Goal: Information Seeking & Learning: Learn about a topic

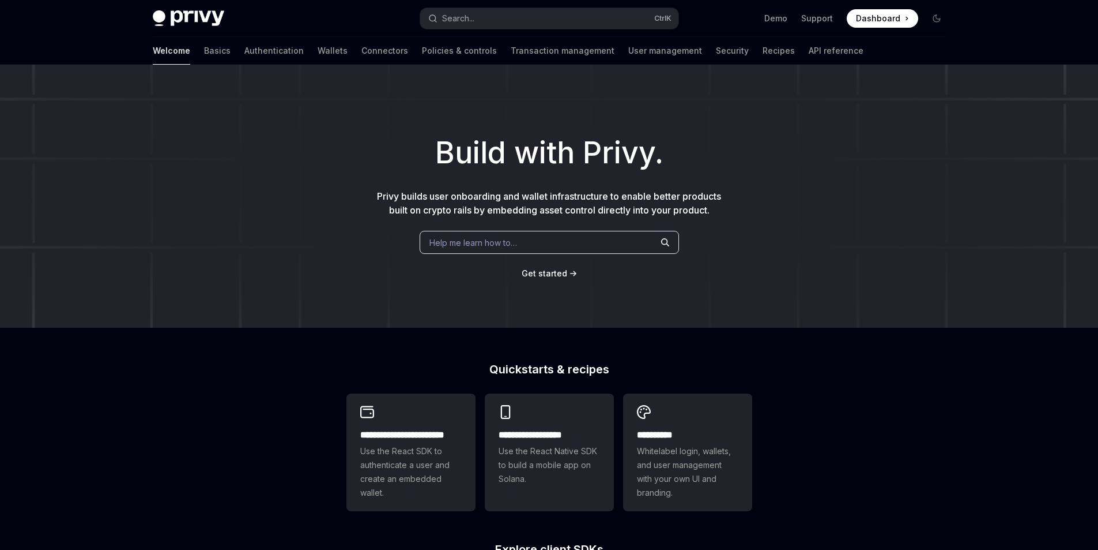
click at [486, 249] on div "Help me learn how to…" at bounding box center [549, 242] width 259 height 23
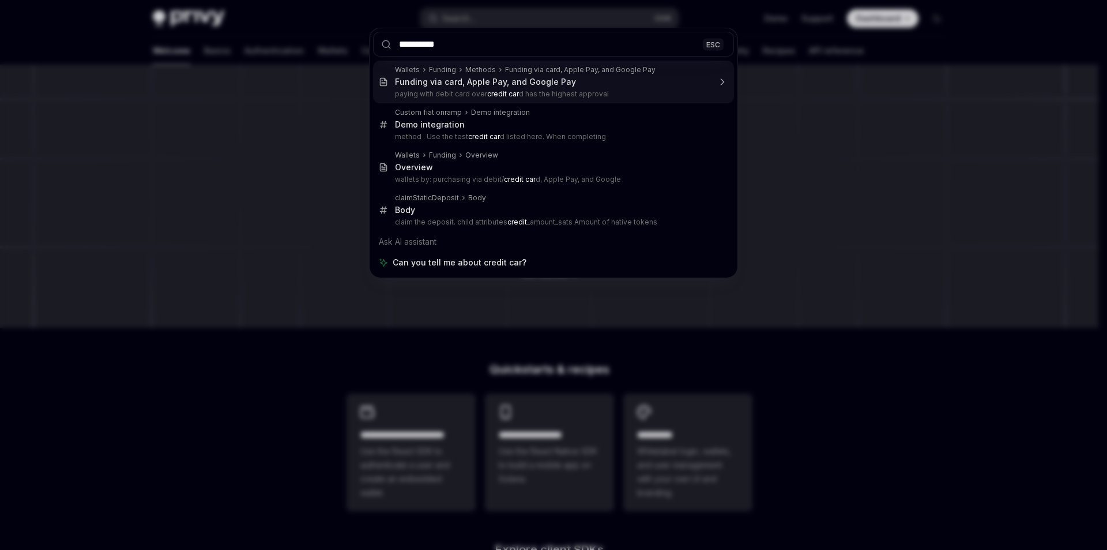
type input "**********"
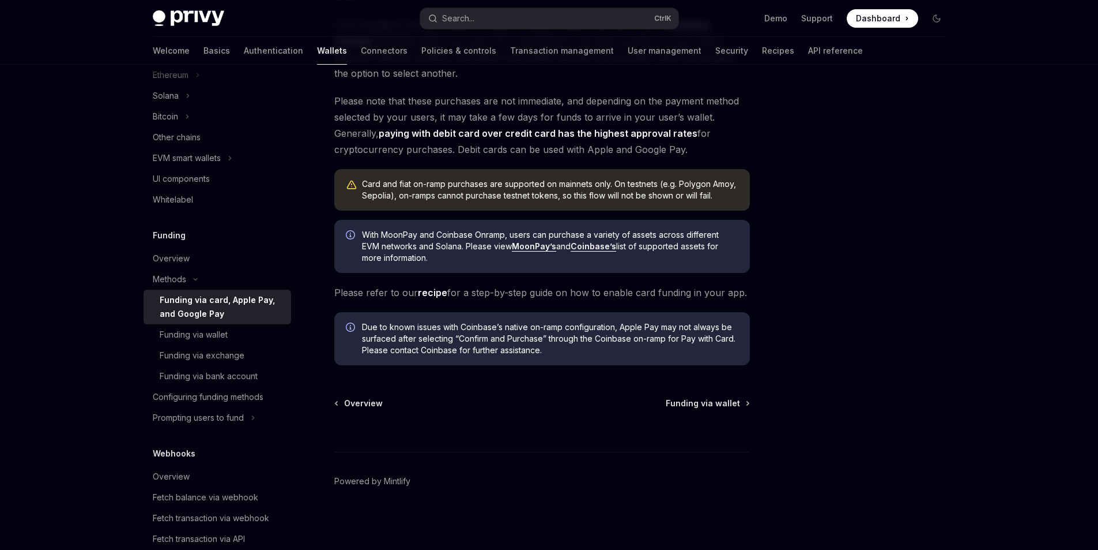
scroll to position [281, 0]
click at [705, 404] on span "Funding via wallet" at bounding box center [703, 402] width 74 height 12
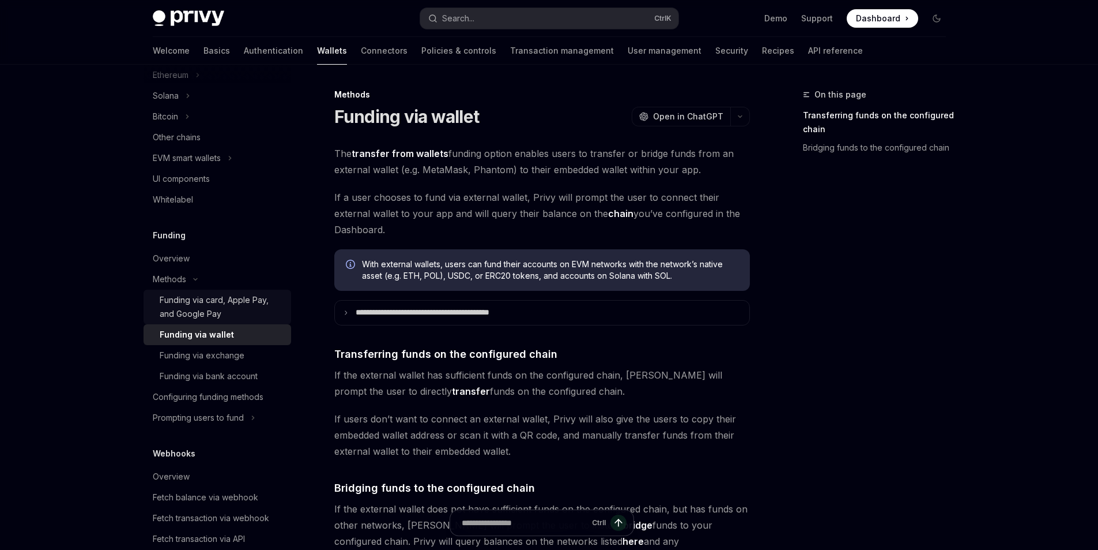
click at [215, 304] on div "Funding via card, Apple Pay, and Google Pay" at bounding box center [222, 307] width 125 height 28
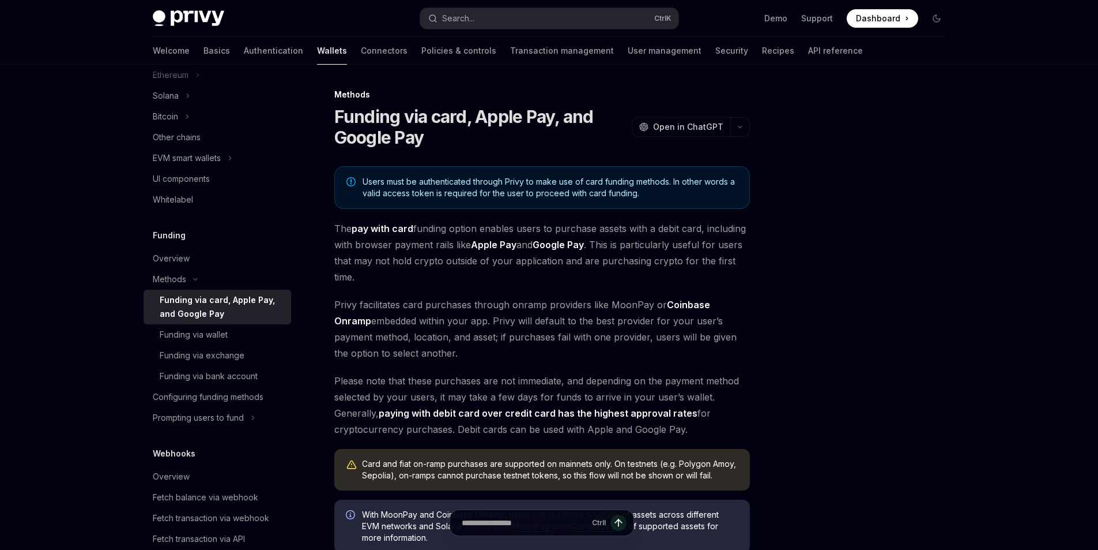
scroll to position [281, 0]
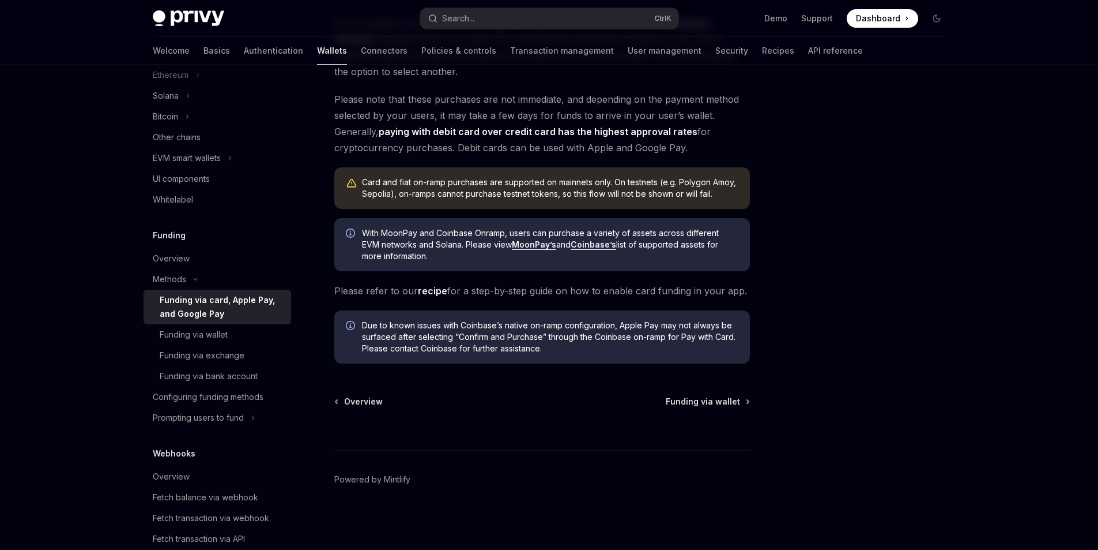
click at [434, 292] on link "recipe" at bounding box center [432, 291] width 29 height 12
type textarea "*"
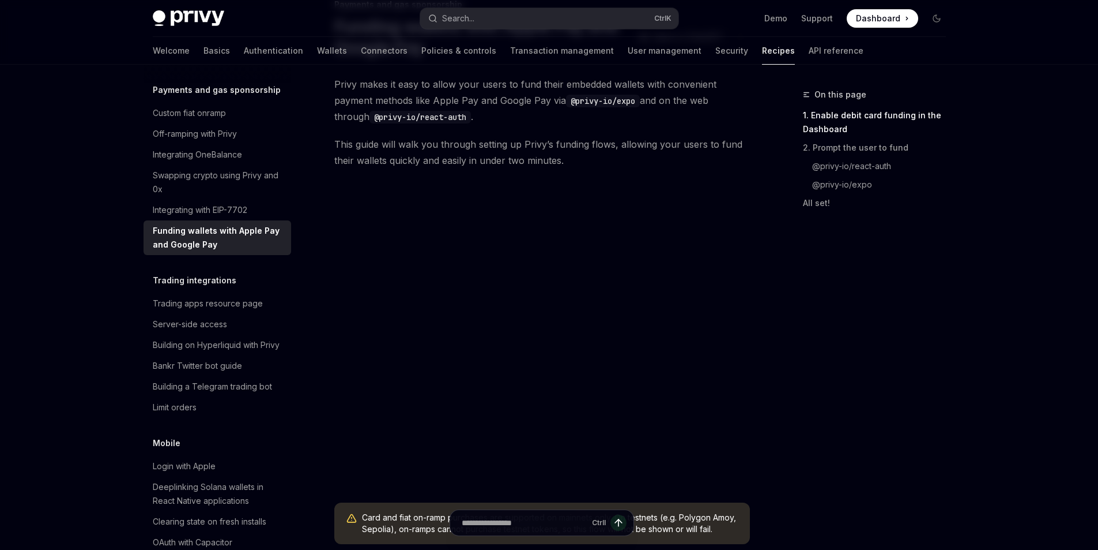
scroll to position [173, 0]
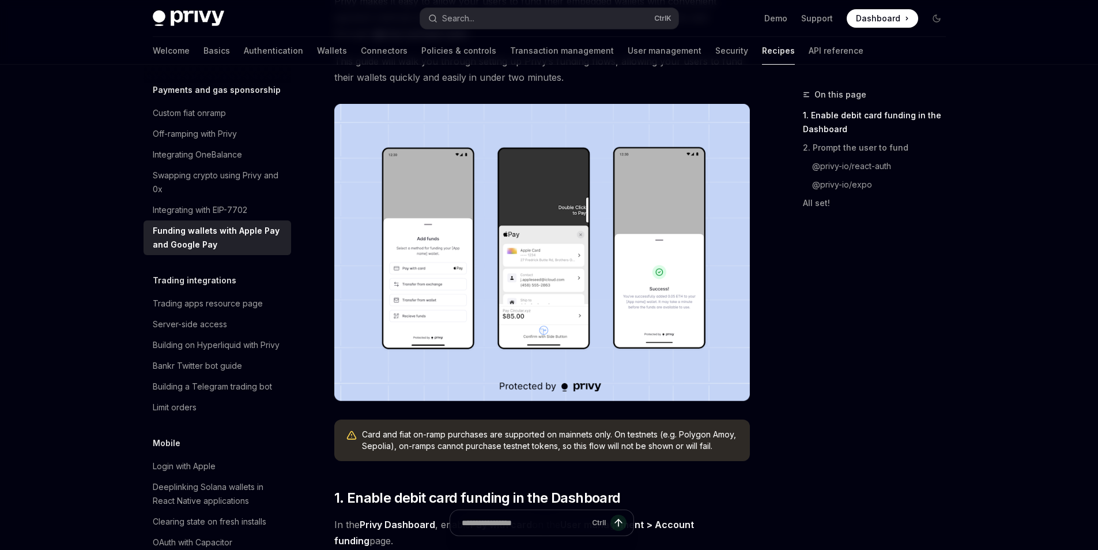
click at [649, 299] on img at bounding box center [542, 252] width 416 height 297
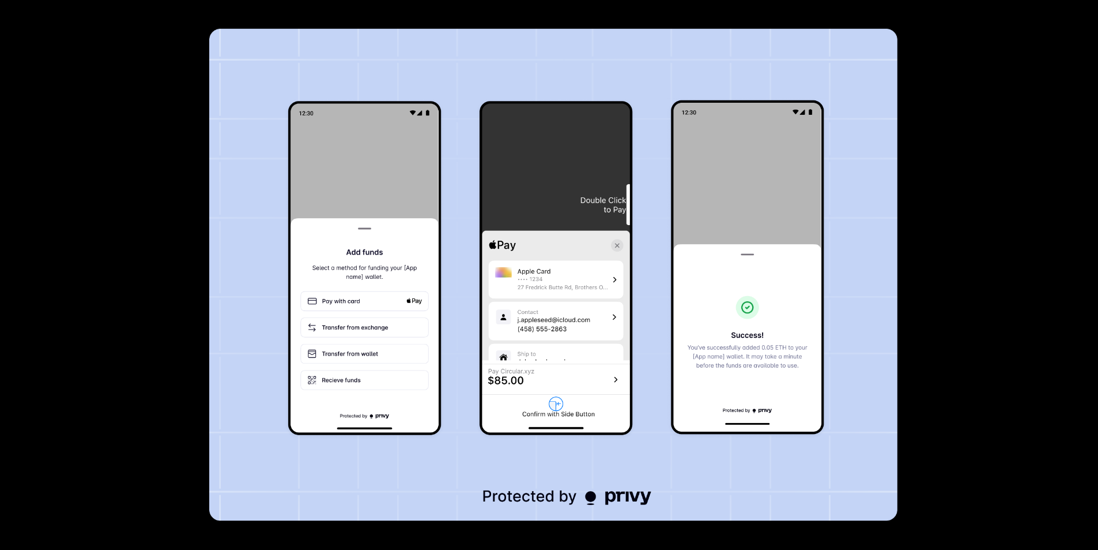
click at [948, 350] on div at bounding box center [549, 275] width 1098 height 550
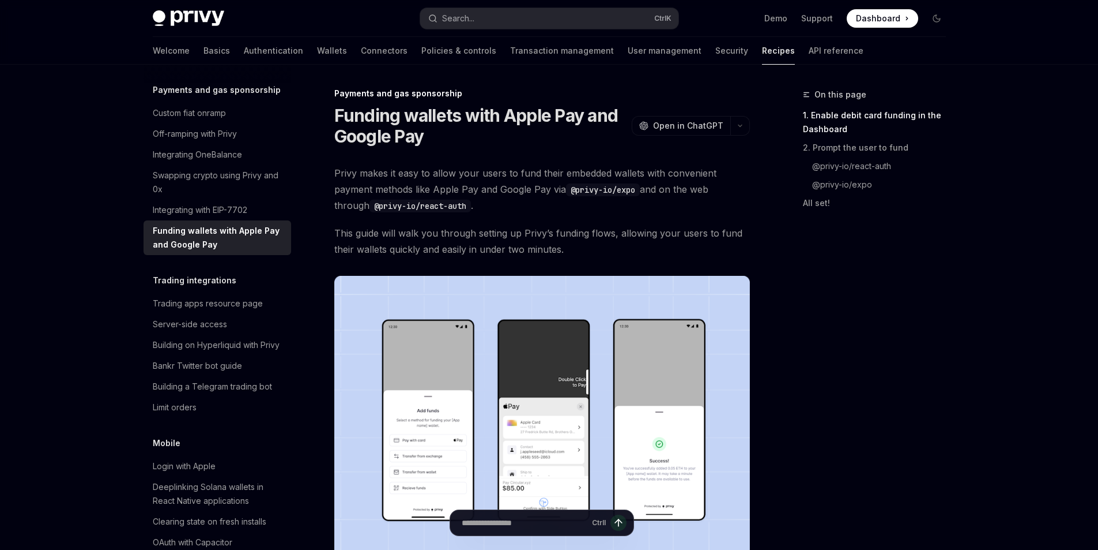
scroll to position [0, 0]
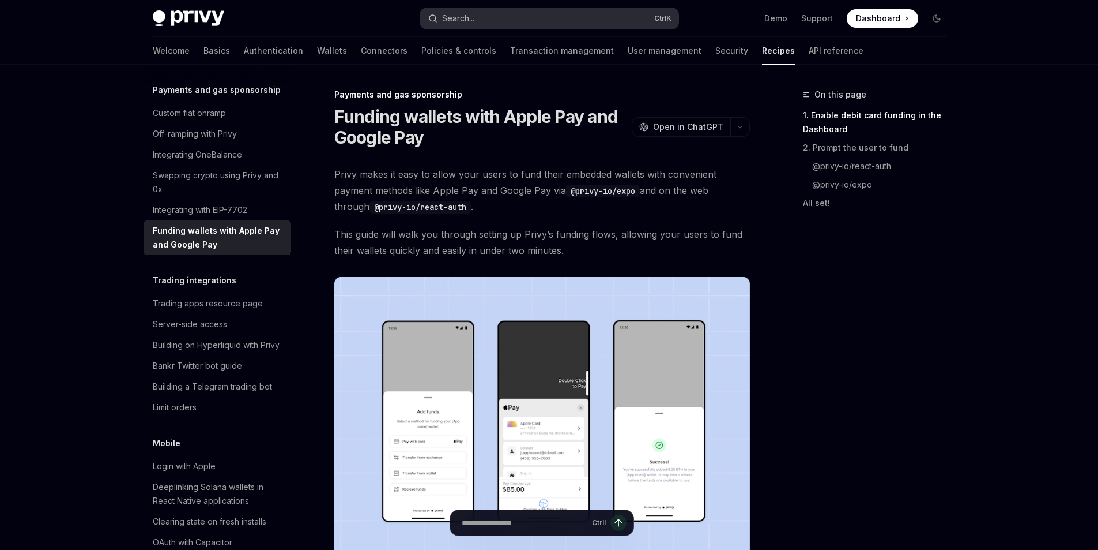
click at [519, 15] on button "Search... Ctrl K" at bounding box center [549, 18] width 258 height 21
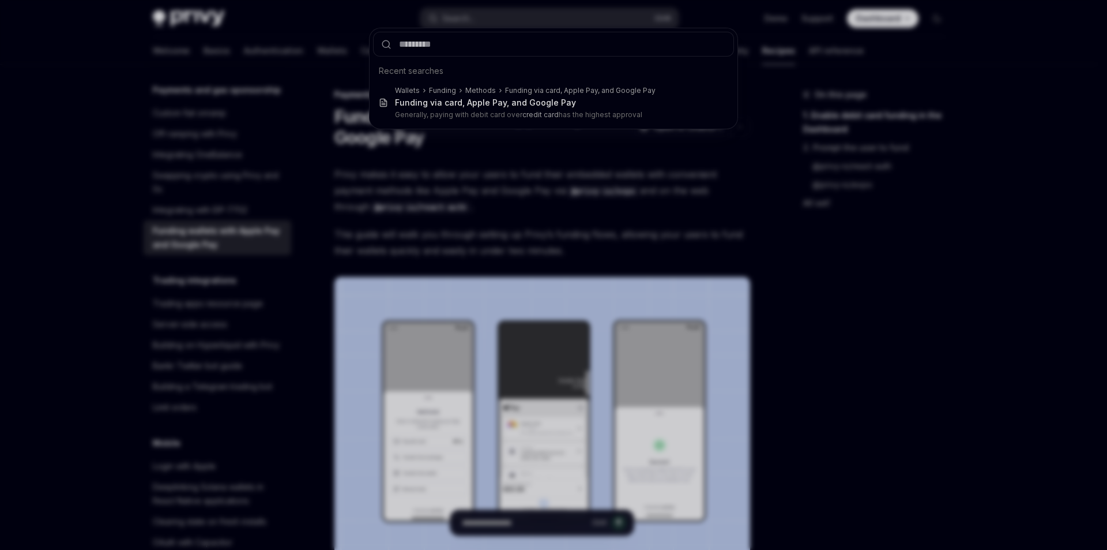
click at [513, 190] on div "Recent searches Wallets Funding Methods Funding via card, Apple Pay, and Google…" at bounding box center [553, 275] width 1107 height 550
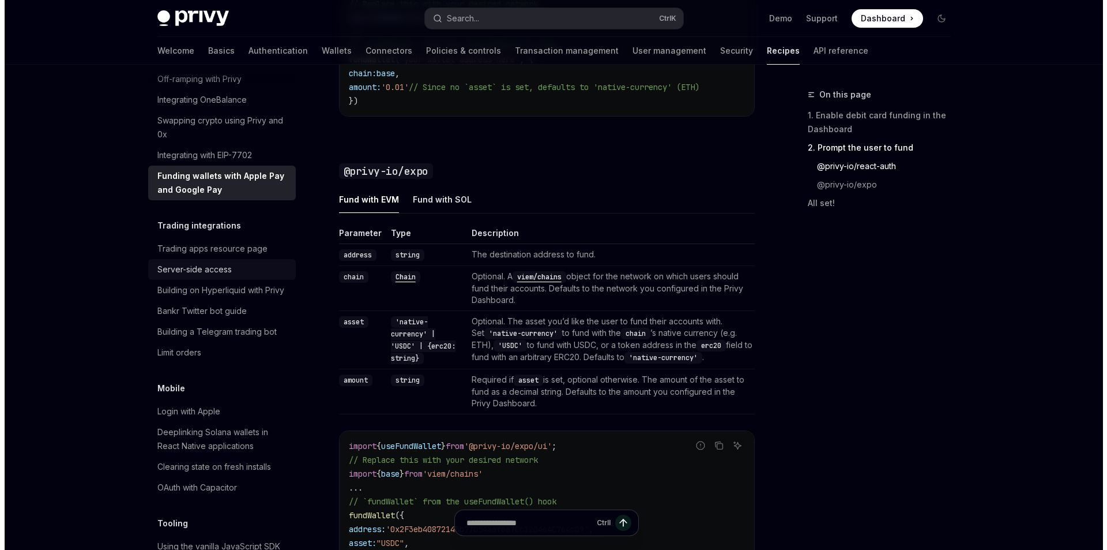
scroll to position [1076, 0]
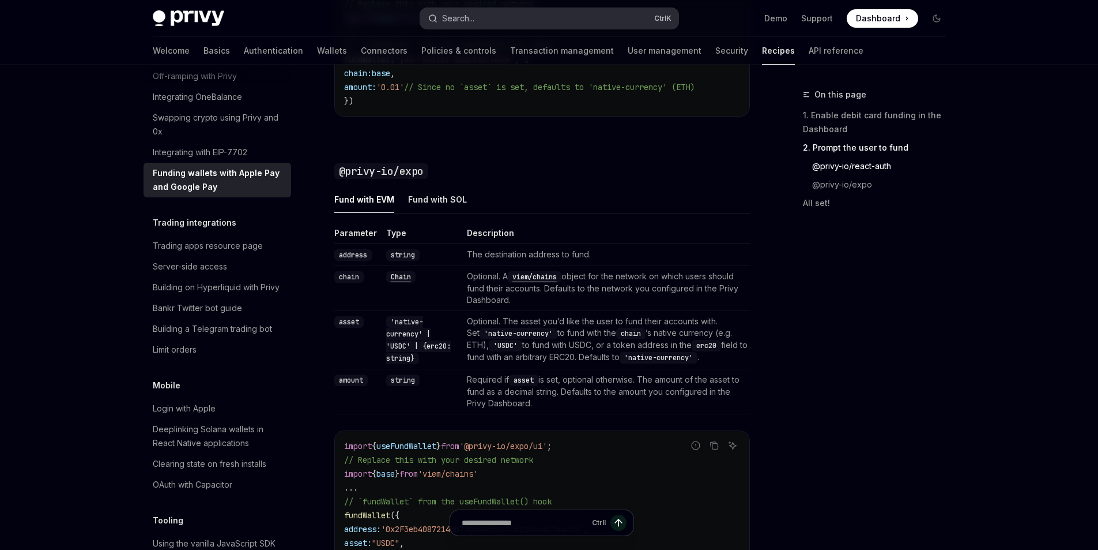
click at [494, 16] on button "Search... Ctrl K" at bounding box center [549, 18] width 258 height 21
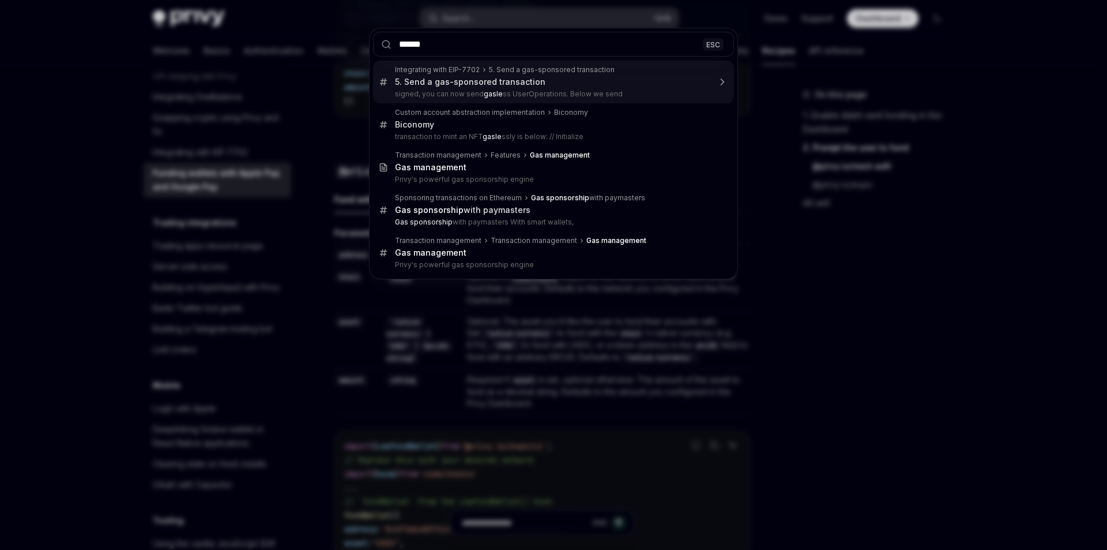
type input "*******"
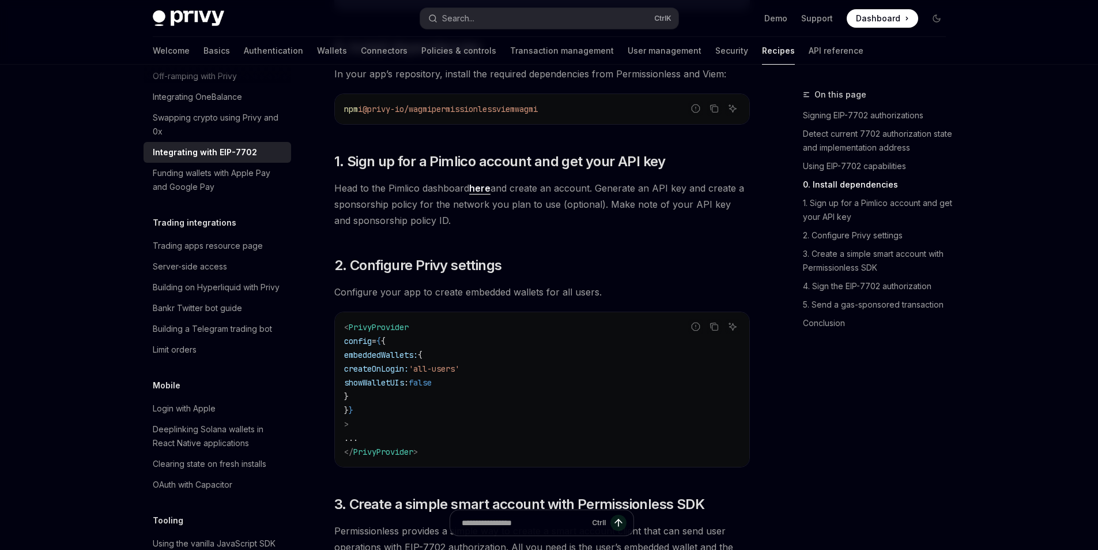
scroll to position [1007, 0]
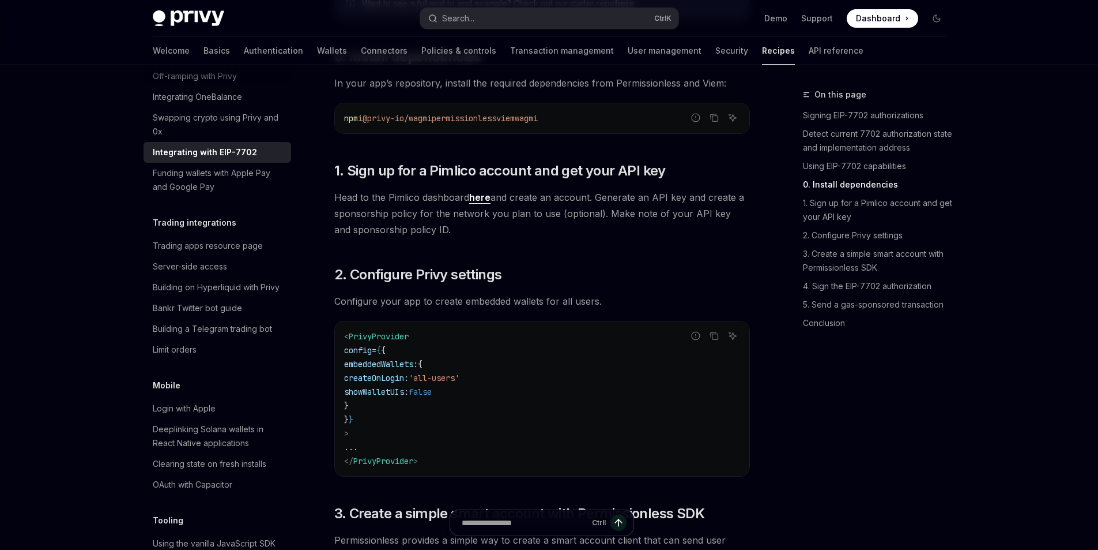
type textarea "*"
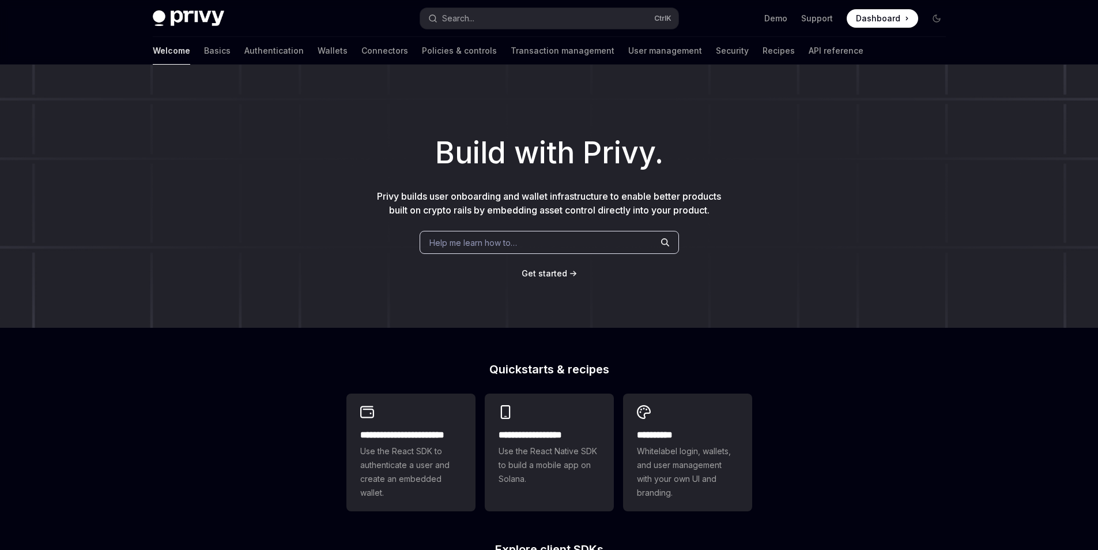
click at [241, 390] on div "**********" at bounding box center [549, 491] width 1098 height 852
